Goal: Transaction & Acquisition: Purchase product/service

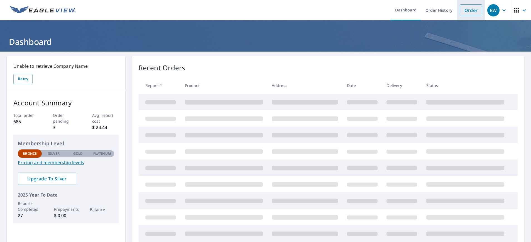
click at [461, 11] on link "Order" at bounding box center [471, 10] width 23 height 12
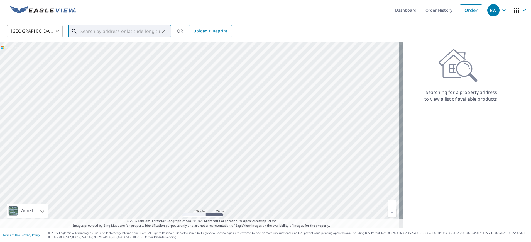
click at [87, 28] on input "text" at bounding box center [120, 31] width 79 height 16
click at [125, 53] on p "[US_STATE][GEOGRAPHIC_DATA]" at bounding box center [122, 54] width 87 height 6
type input "[STREET_ADDRESS][US_STATE]"
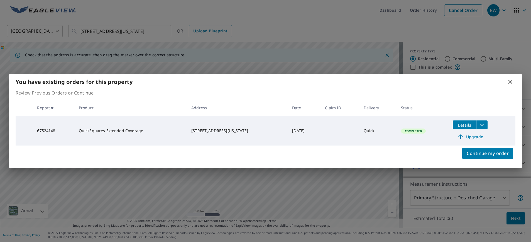
drag, startPoint x: 436, startPoint y: 78, endPoint x: 439, endPoint y: 86, distance: 8.7
click at [439, 86] on div "You have existing orders for this property" at bounding box center [266, 81] width 514 height 15
click at [483, 154] on span "Continue my order" at bounding box center [488, 153] width 42 height 8
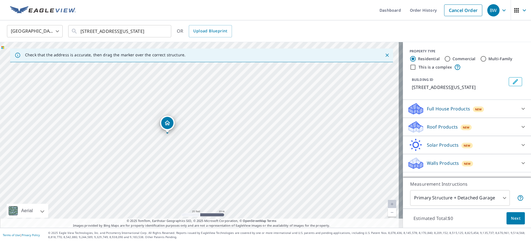
drag, startPoint x: 215, startPoint y: 133, endPoint x: 161, endPoint y: 126, distance: 54.3
drag, startPoint x: 201, startPoint y: 123, endPoint x: 249, endPoint y: 123, distance: 48.2
click at [448, 130] on p "Roof Products" at bounding box center [442, 126] width 31 height 7
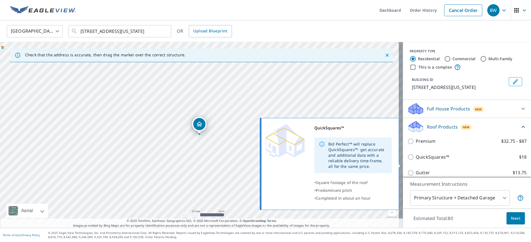
click at [420, 160] on p "QuickSquares™" at bounding box center [432, 157] width 33 height 7
click at [416, 160] on input "QuickSquares™ $18" at bounding box center [412, 157] width 8 height 7
checkbox input "true"
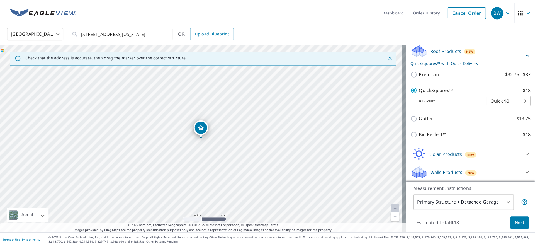
scroll to position [86, 0]
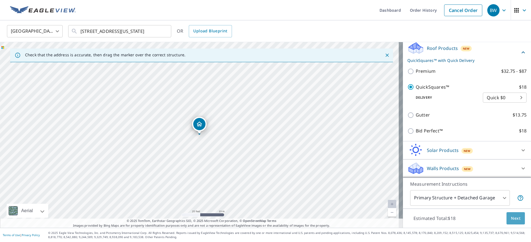
click at [511, 220] on span "Next" at bounding box center [515, 218] width 9 height 7
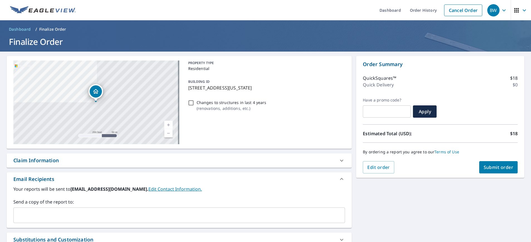
click at [487, 167] on span "Submit order" at bounding box center [499, 167] width 30 height 6
